Goal: Information Seeking & Learning: Learn about a topic

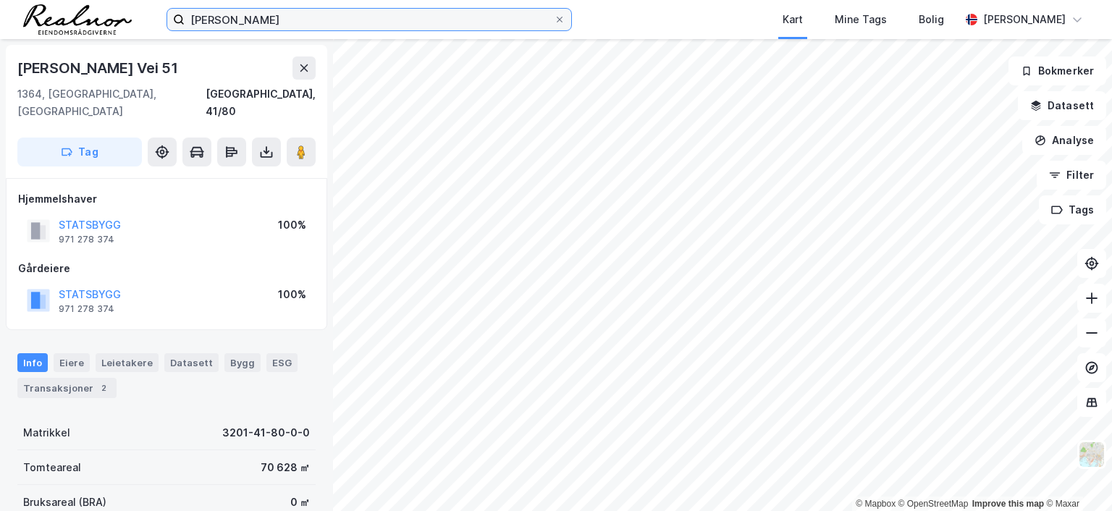
click at [288, 25] on input "[PERSON_NAME]" at bounding box center [369, 20] width 369 height 22
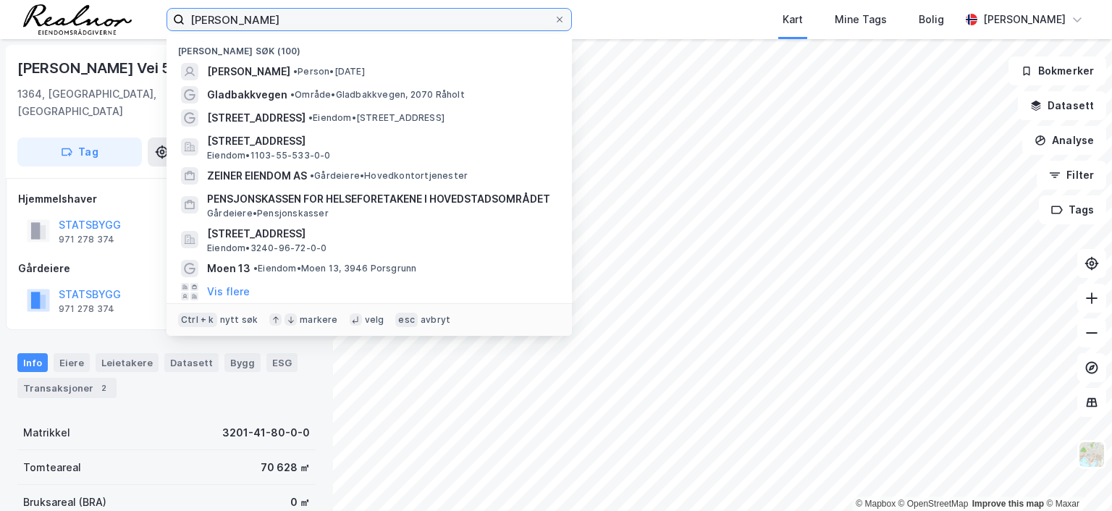
drag, startPoint x: 288, startPoint y: 25, endPoint x: 96, endPoint y: 8, distance: 193.2
click at [96, 8] on div "[PERSON_NAME] søk (100) [PERSON_NAME] • Person • [DATE] [GEOGRAPHIC_DATA] • Omr…" at bounding box center [556, 19] width 1112 height 39
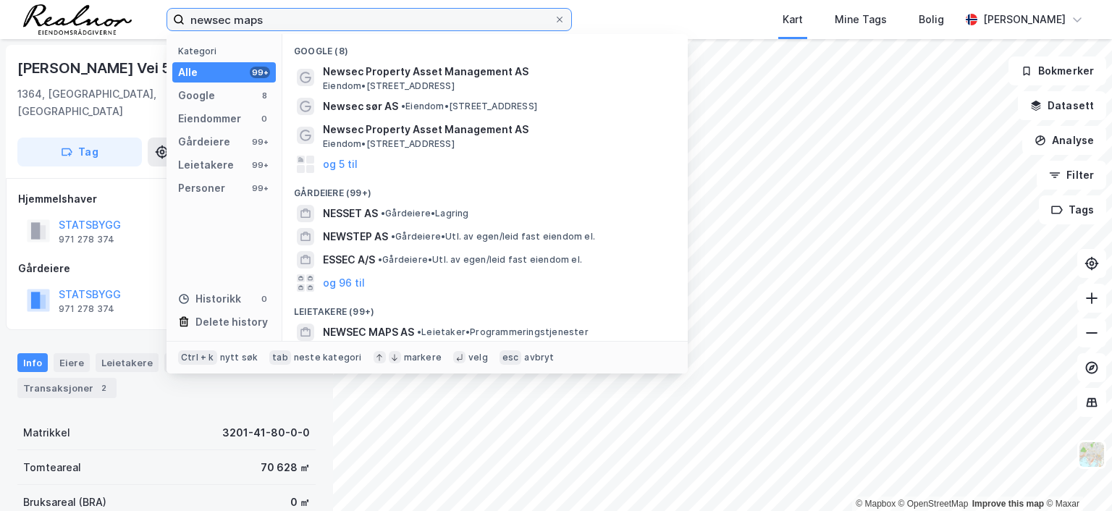
drag, startPoint x: 274, startPoint y: 17, endPoint x: 150, endPoint y: 11, distance: 124.6
click at [150, 11] on div "newsec maps Kategori Alle 99+ Google 8 Eiendommer 0 Gårdeiere 99+ Leietakere 99…" at bounding box center [556, 19] width 1112 height 39
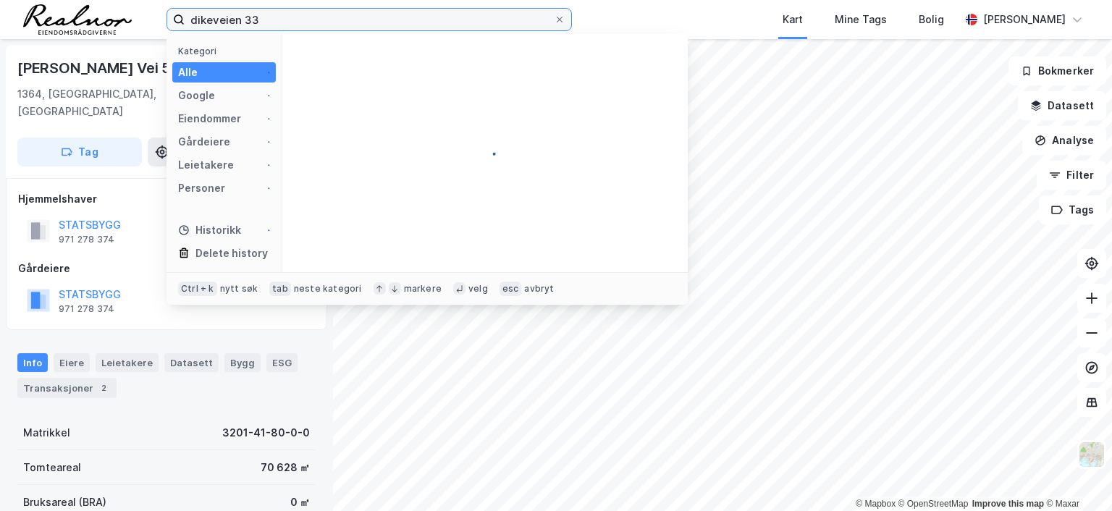
type input "dikeveien 33"
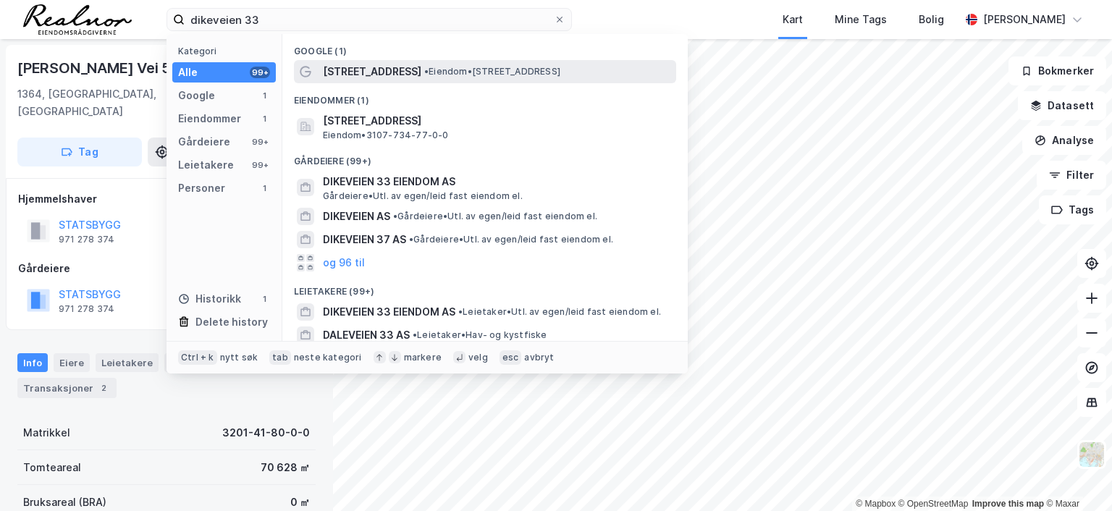
click at [436, 75] on span "• Eiendom • [STREET_ADDRESS]" at bounding box center [492, 72] width 136 height 12
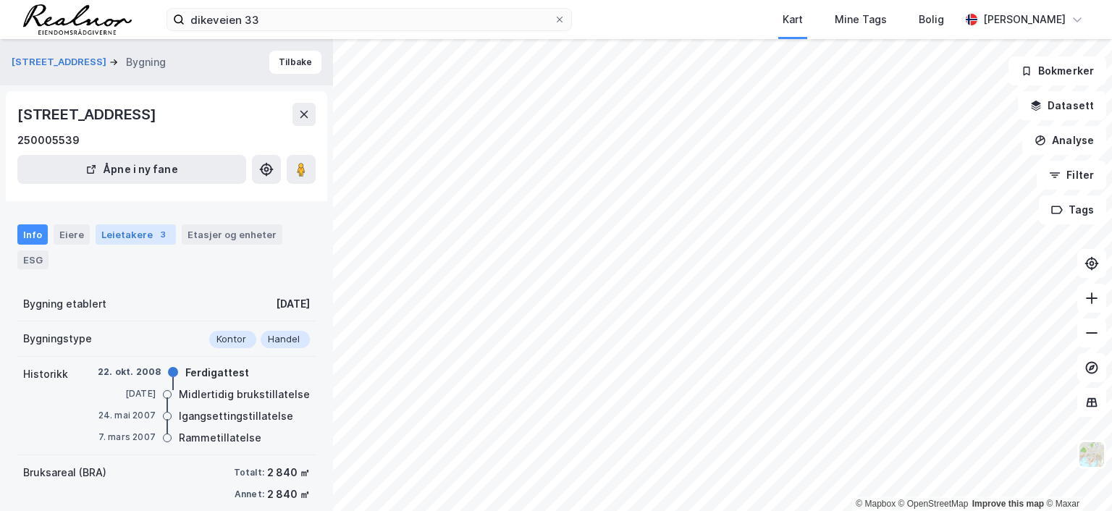
click at [122, 237] on div "Leietakere 3" at bounding box center [136, 234] width 80 height 20
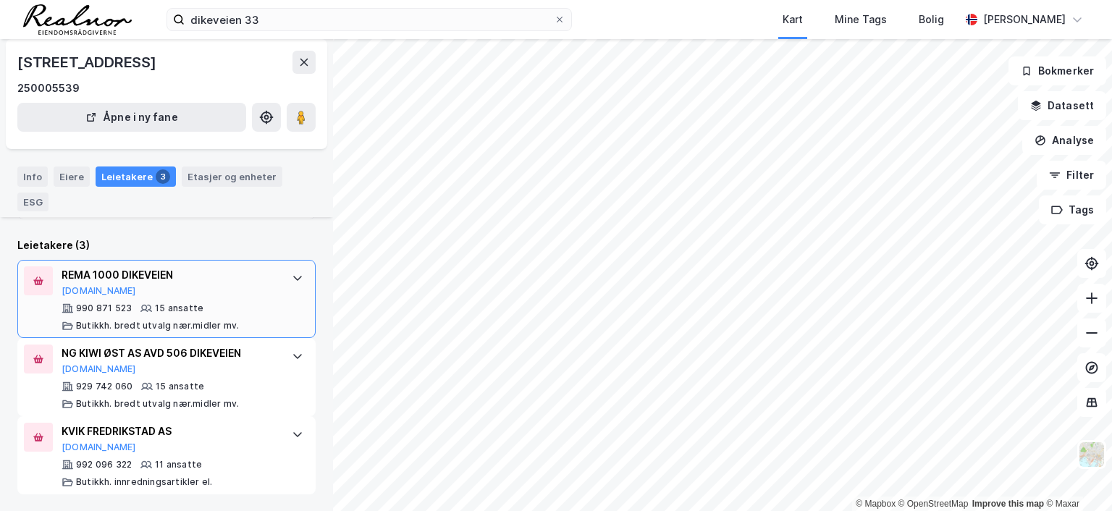
scroll to position [31, 0]
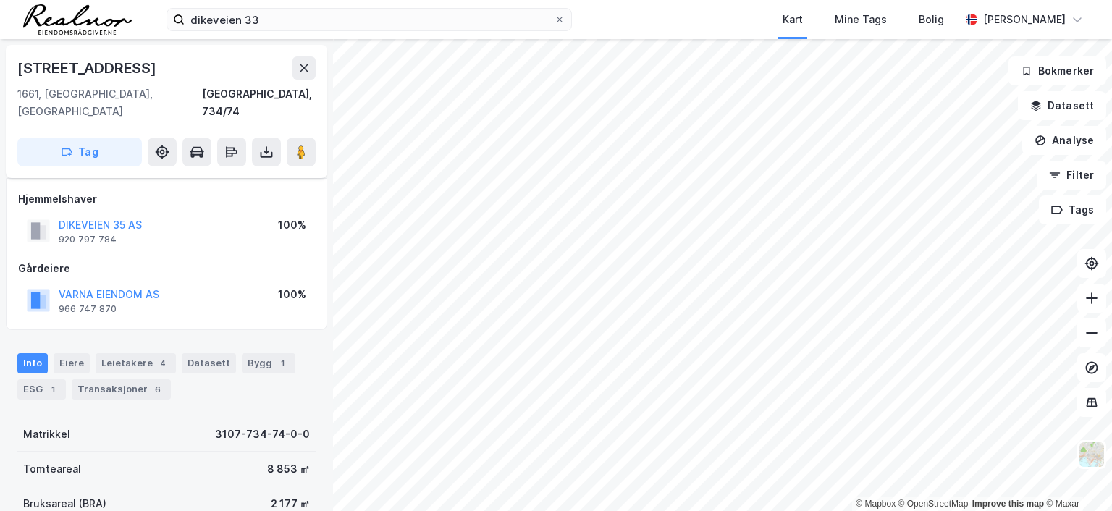
scroll to position [31, 0]
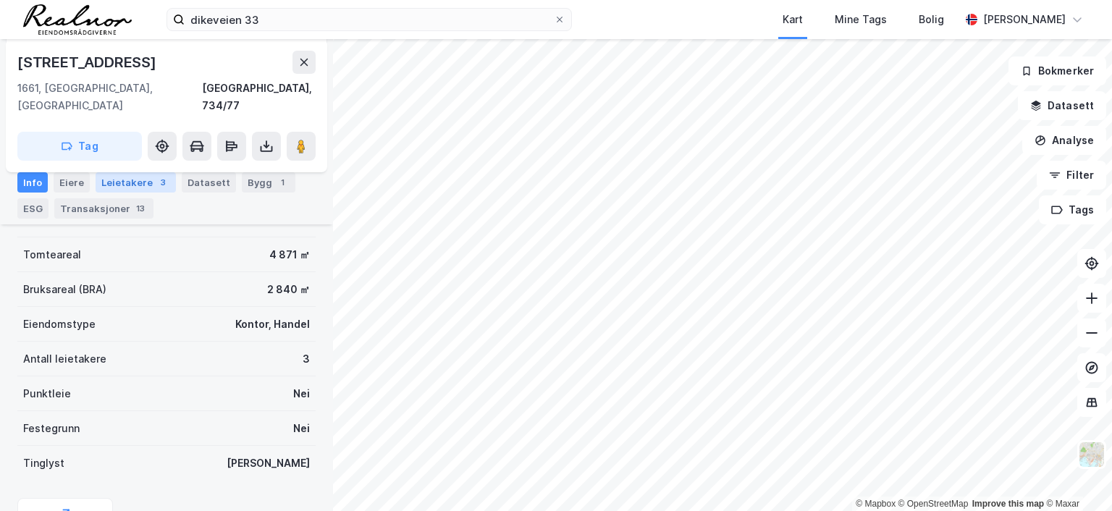
scroll to position [428, 0]
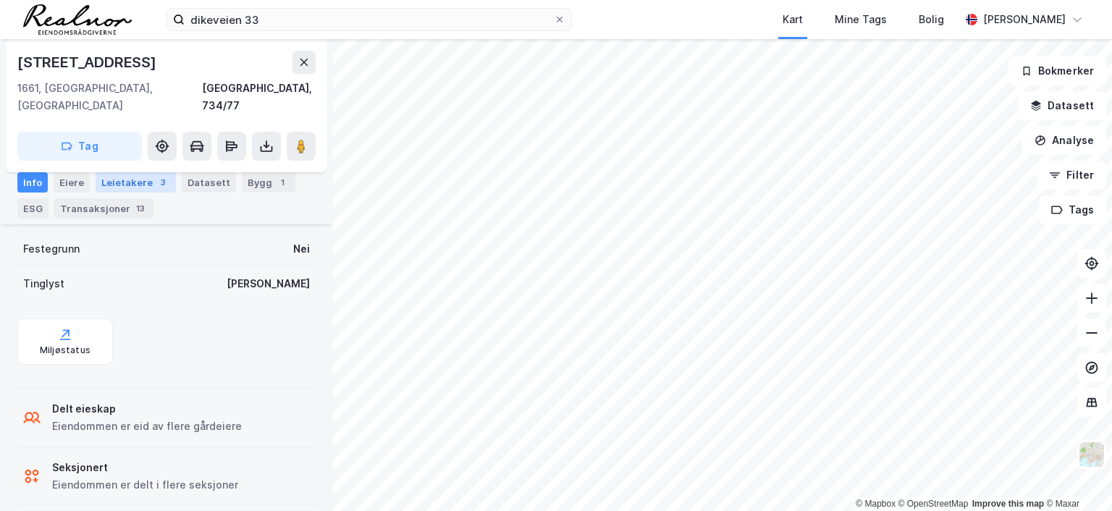
click at [139, 182] on div "Leietakere 3" at bounding box center [136, 182] width 80 height 20
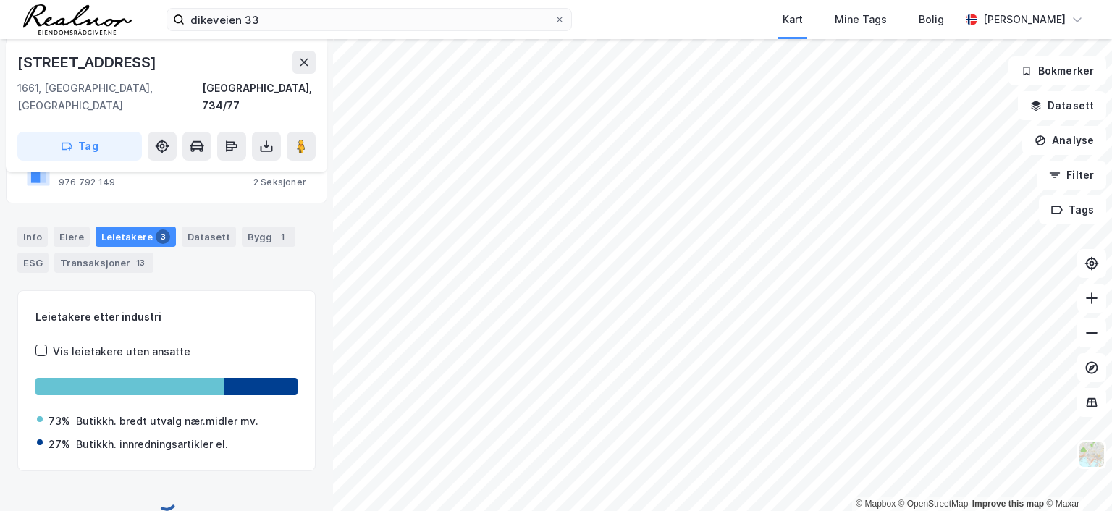
scroll to position [395, 0]
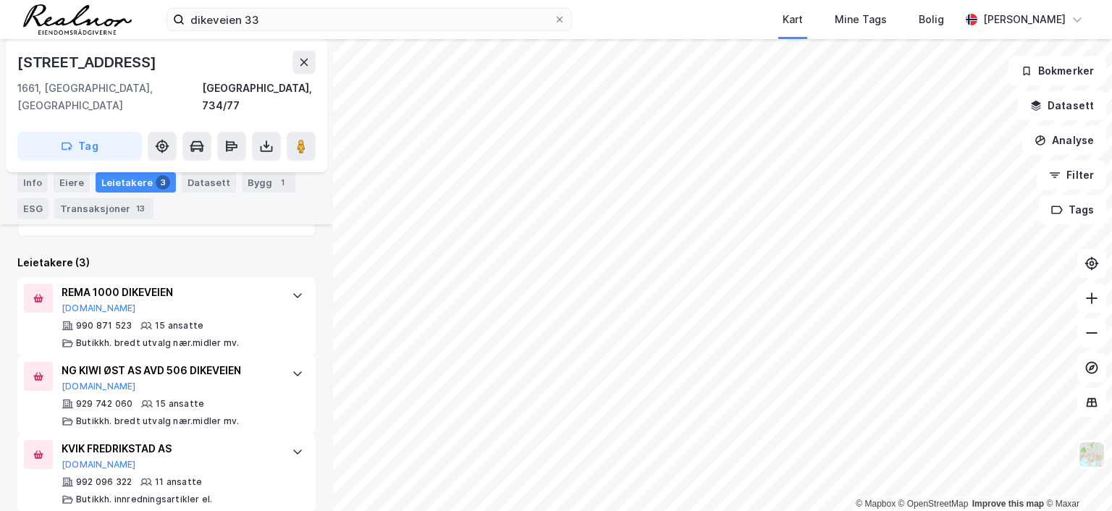
click at [700, 173] on div "© Mapbox © OpenStreetMap Improve this map © [PERSON_NAME] 33 1661, [GEOGRAPHIC_…" at bounding box center [556, 275] width 1112 height 472
drag, startPoint x: 303, startPoint y: 124, endPoint x: 326, endPoint y: 127, distance: 24.1
click at [326, 127] on div "Dikeveien 33 1661, [GEOGRAPHIC_DATA], [GEOGRAPHIC_DATA], 734/77 Tag Hjemmelshav…" at bounding box center [166, 275] width 333 height 472
click at [397, 138] on div "© Mapbox © OpenStreetMap Improve this map © [PERSON_NAME] 33 1661, [GEOGRAPHIC_…" at bounding box center [556, 275] width 1112 height 472
click at [631, 213] on div "© Mapbox © OpenStreetMap Improve this map © [PERSON_NAME] 33 1661, [GEOGRAPHIC_…" at bounding box center [556, 275] width 1112 height 472
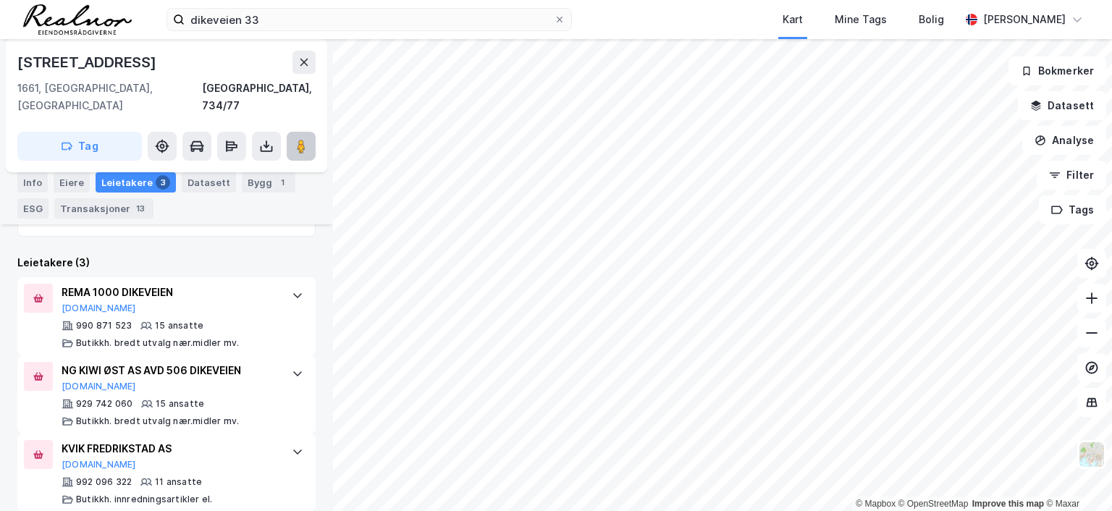
click at [297, 139] on image at bounding box center [301, 146] width 9 height 14
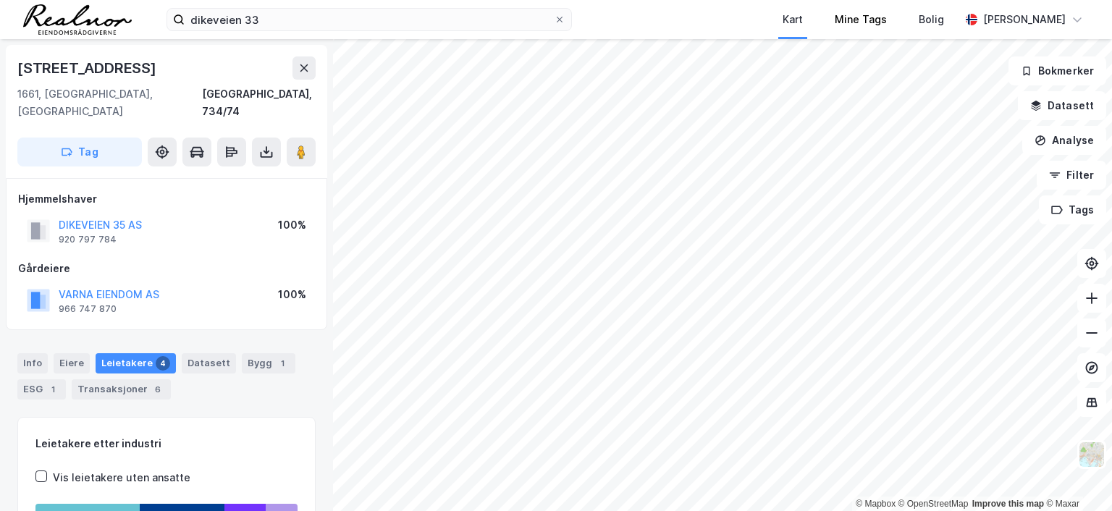
scroll to position [166, 0]
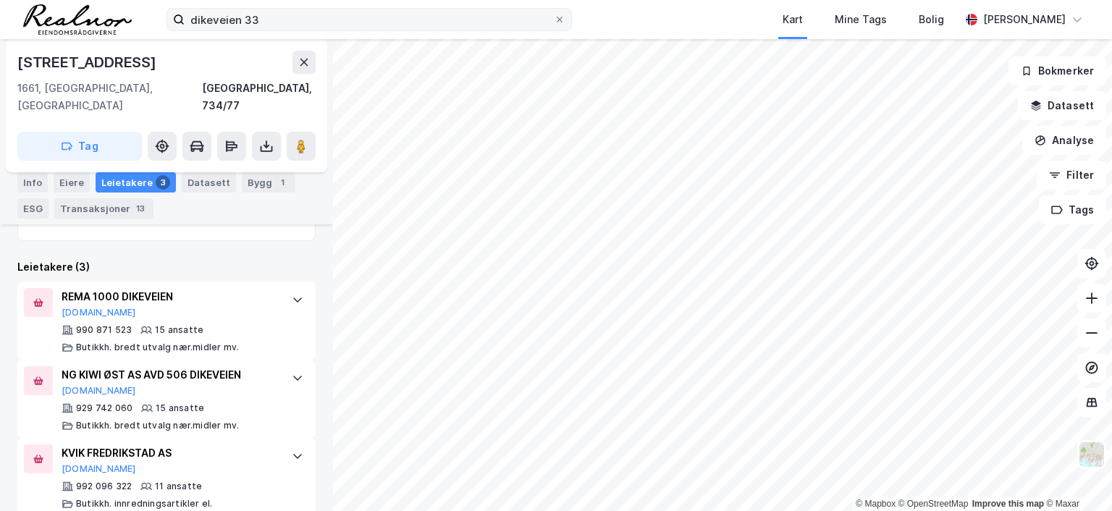
scroll to position [395, 0]
